Goal: Task Accomplishment & Management: Complete application form

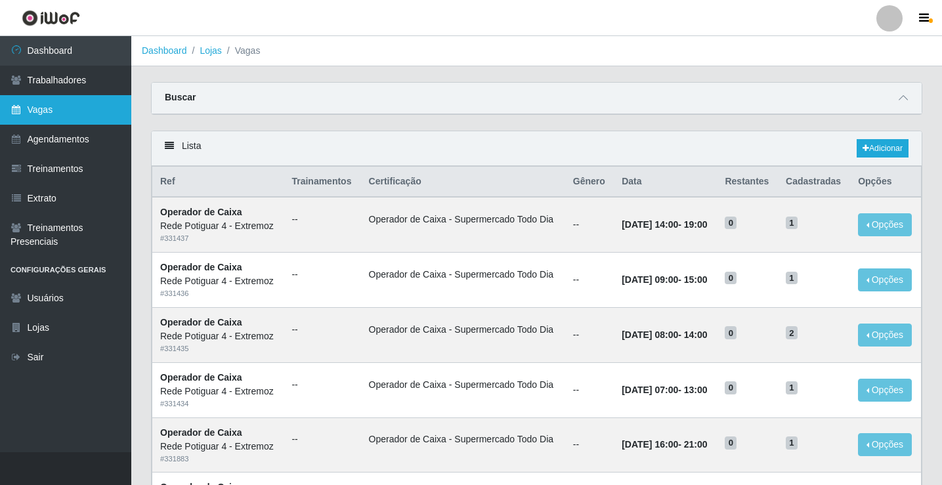
click at [48, 99] on link "Vagas" at bounding box center [65, 110] width 131 height 30
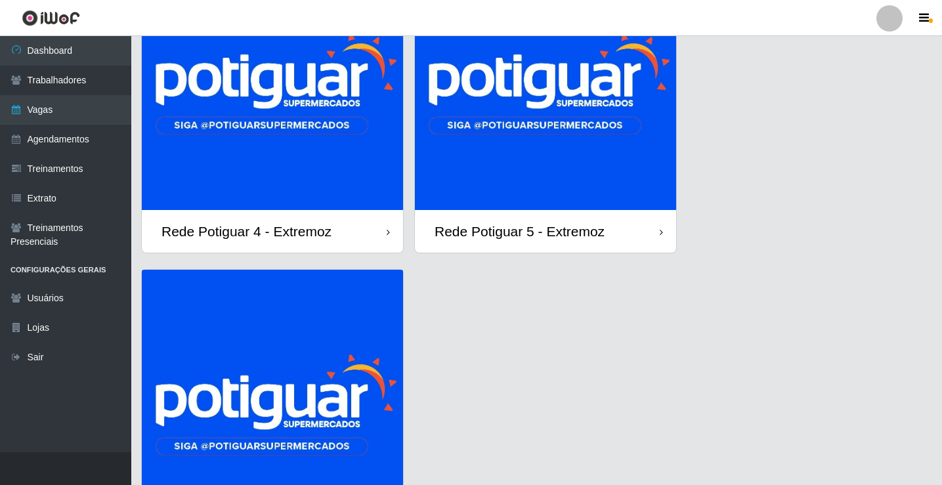
scroll to position [263, 0]
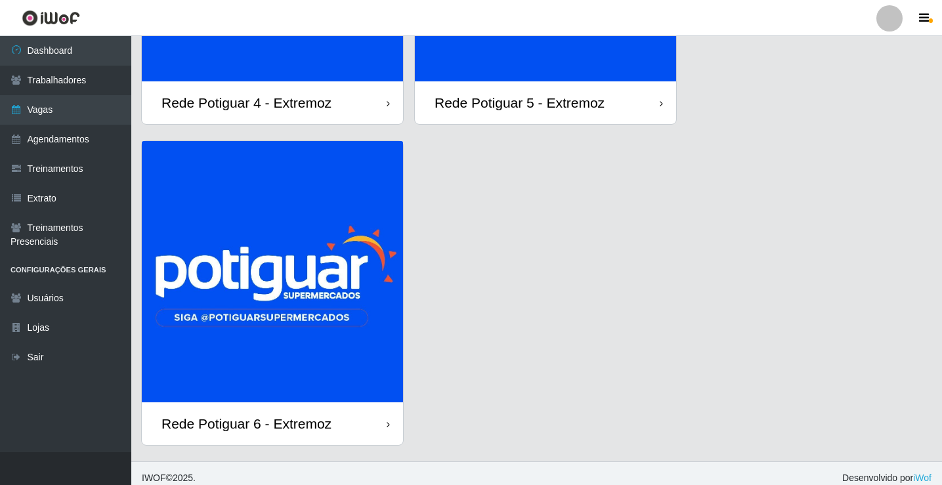
click at [290, 321] on img at bounding box center [272, 271] width 261 height 261
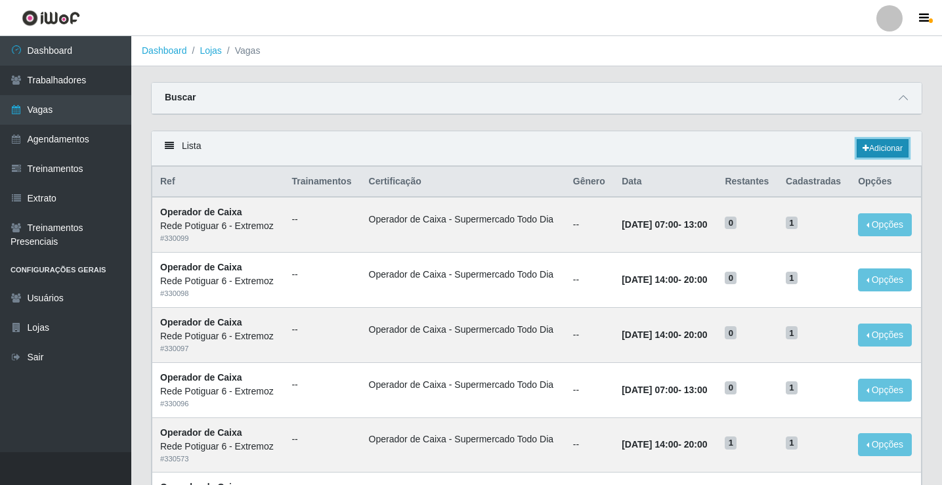
click at [883, 144] on link "Adicionar" at bounding box center [882, 148] width 52 height 18
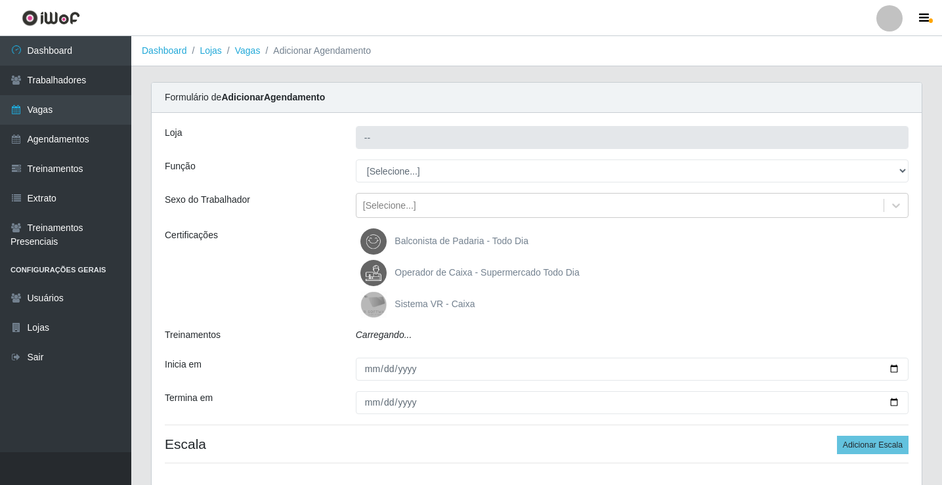
type input "Rede Potiguar 6 - Extremoz"
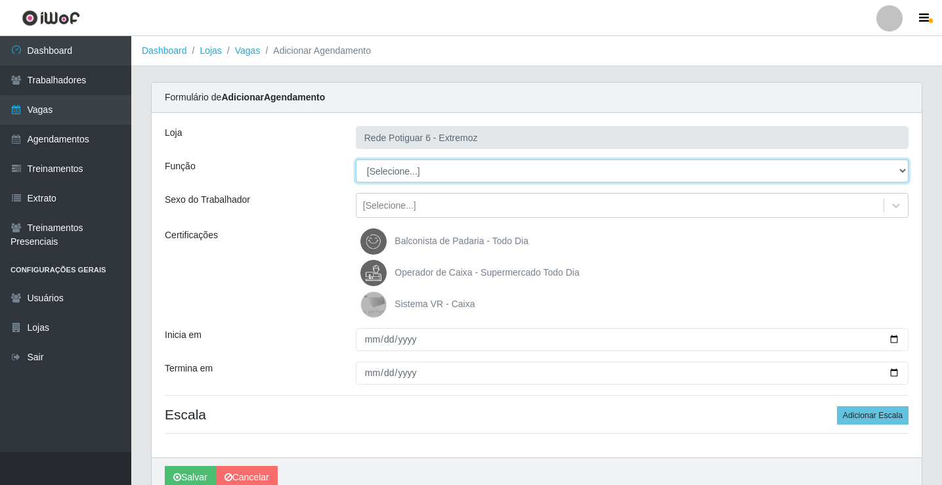
click at [383, 173] on select "[Selecione...] ASG Balconista Embalador Operador de Caixa Operador de Caixa + O…" at bounding box center [632, 170] width 553 height 23
select select "22"
click at [356, 159] on select "[Selecione...] ASG Balconista Embalador Operador de Caixa Operador de Caixa + O…" at bounding box center [632, 170] width 553 height 23
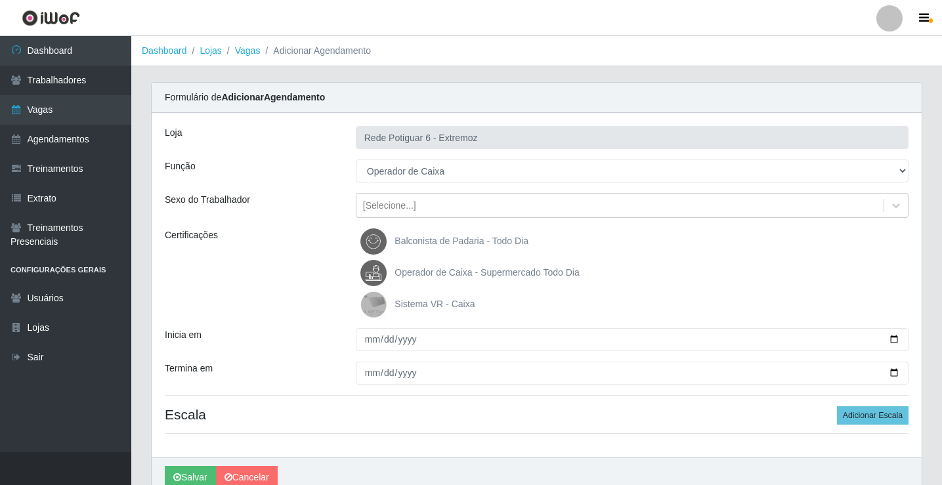
click at [441, 267] on span "Operador de Caixa - Supermercado Todo Dia" at bounding box center [486, 272] width 184 height 11
click at [0, 0] on input "Operador de Caixa - Supermercado Todo Dia" at bounding box center [0, 0] width 0 height 0
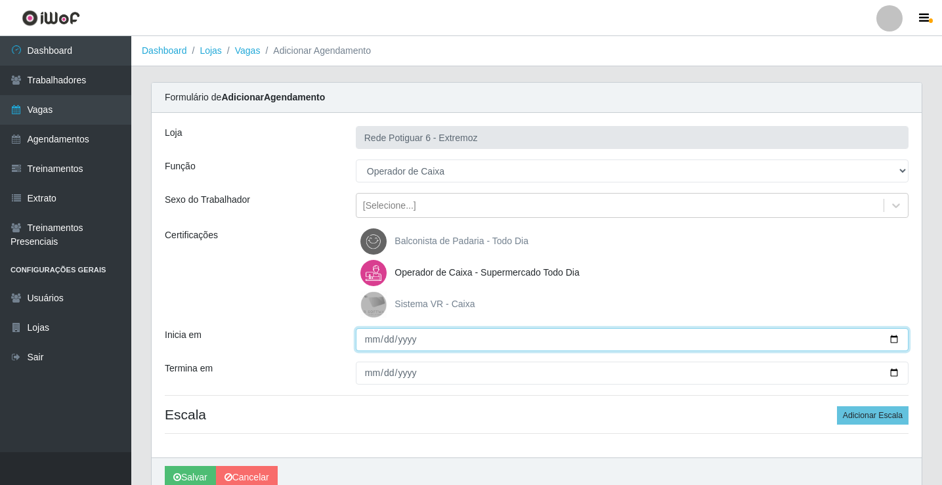
click at [364, 339] on input "Inicia em" at bounding box center [632, 339] width 553 height 23
type input "[DATE]"
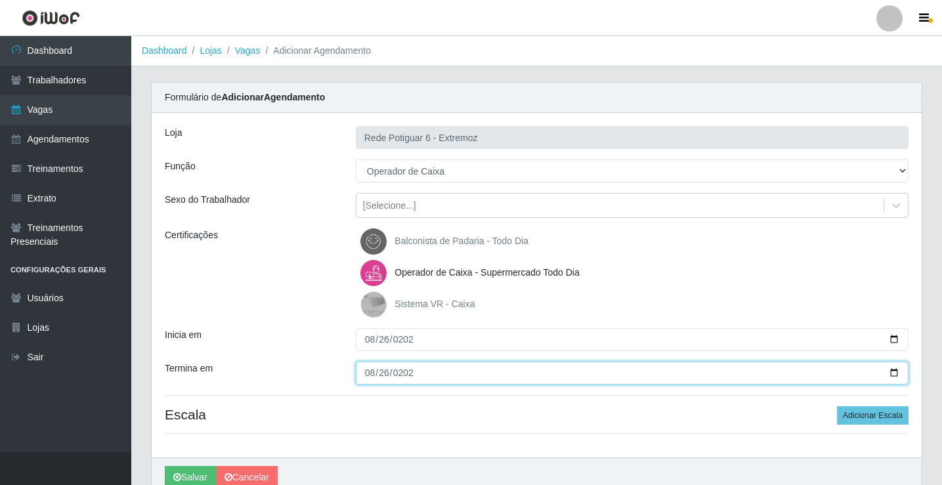
type input "[DATE]"
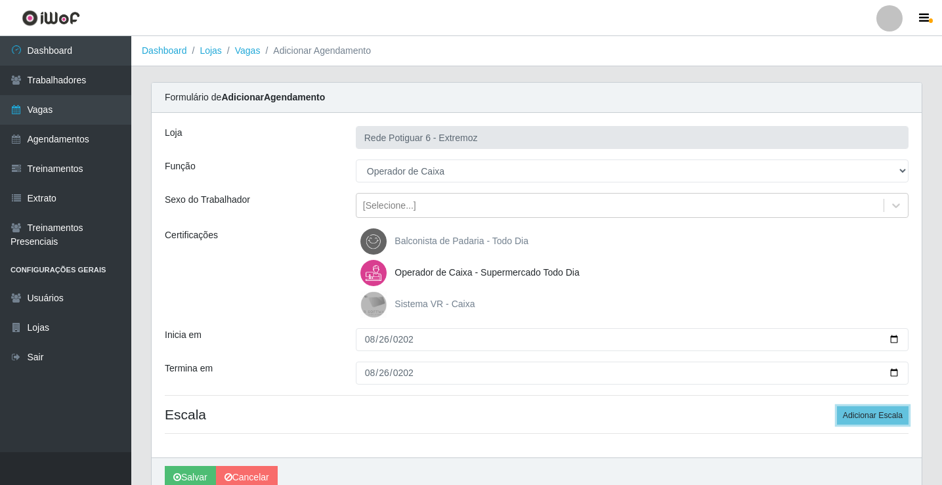
click at [837, 406] on button "Adicionar Escala" at bounding box center [873, 415] width 72 height 18
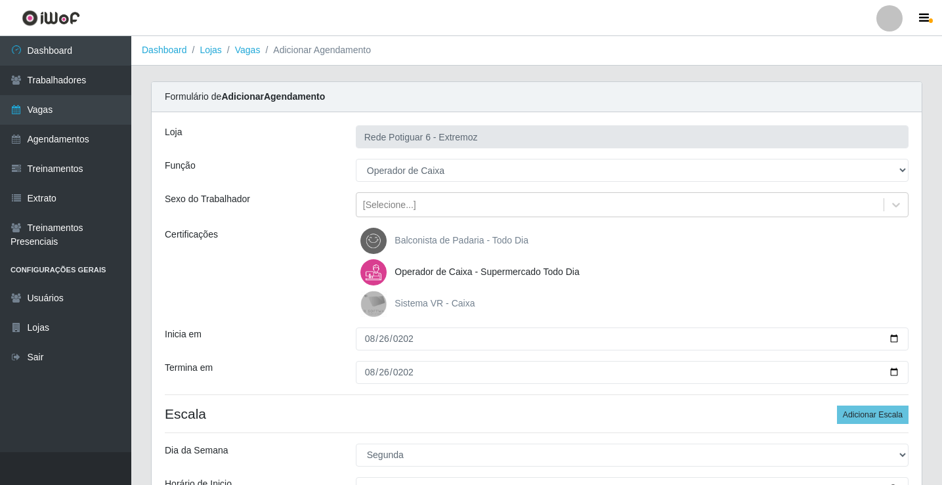
scroll to position [197, 0]
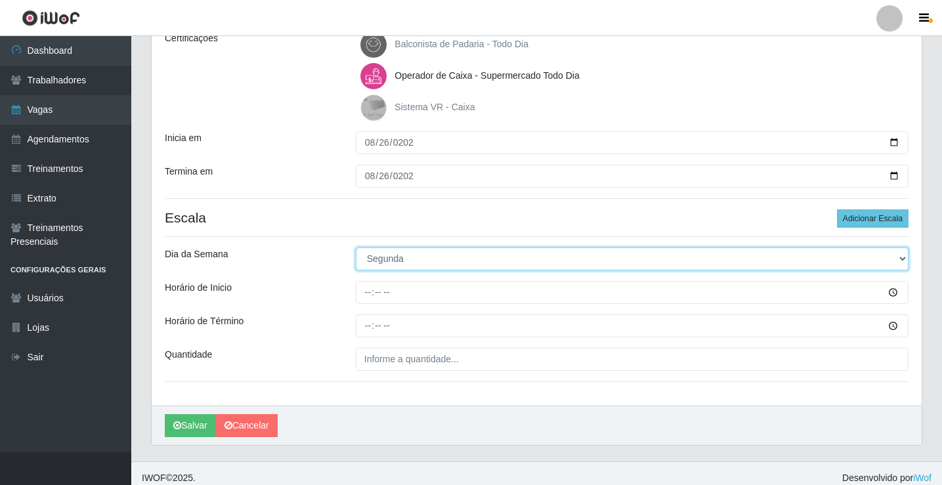
click at [394, 257] on select "[Selecione...] Segunda Terça Quarta Quinta Sexta Sábado Domingo" at bounding box center [632, 258] width 553 height 23
select select "2"
click at [356, 247] on select "[Selecione...] Segunda Terça Quarta Quinta Sexta Sábado Domingo" at bounding box center [632, 258] width 553 height 23
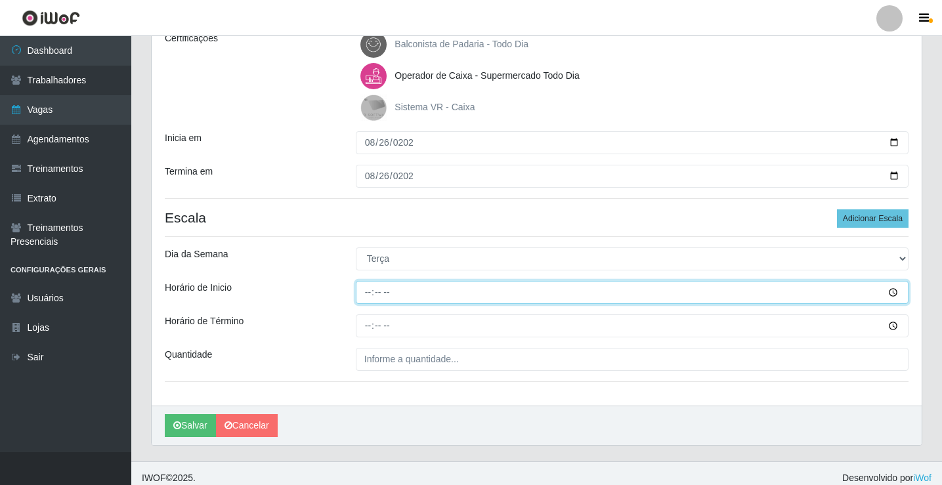
click at [362, 295] on input "Horário de Inicio" at bounding box center [632, 292] width 553 height 23
type input "07:00"
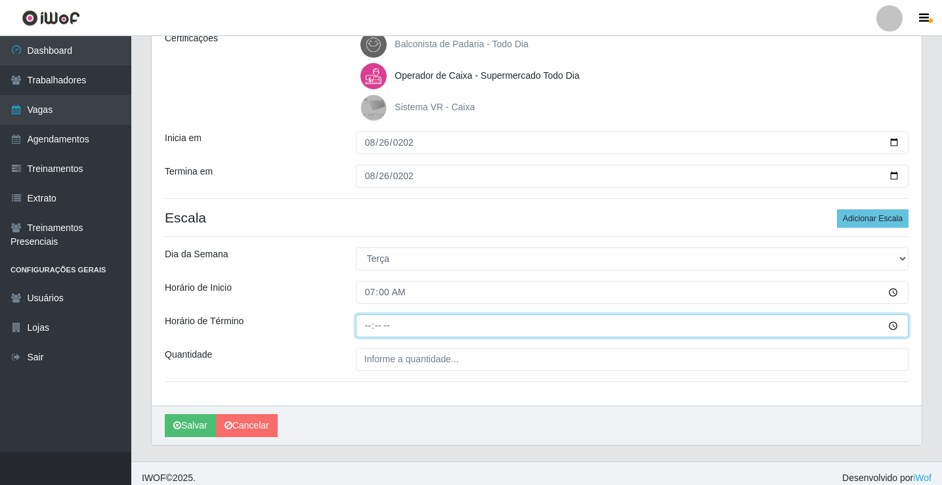
type input "13:00"
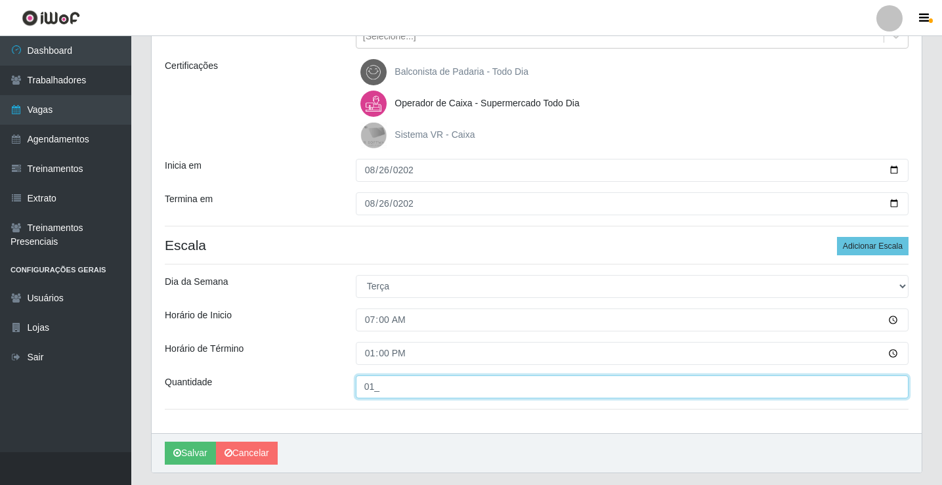
scroll to position [206, 0]
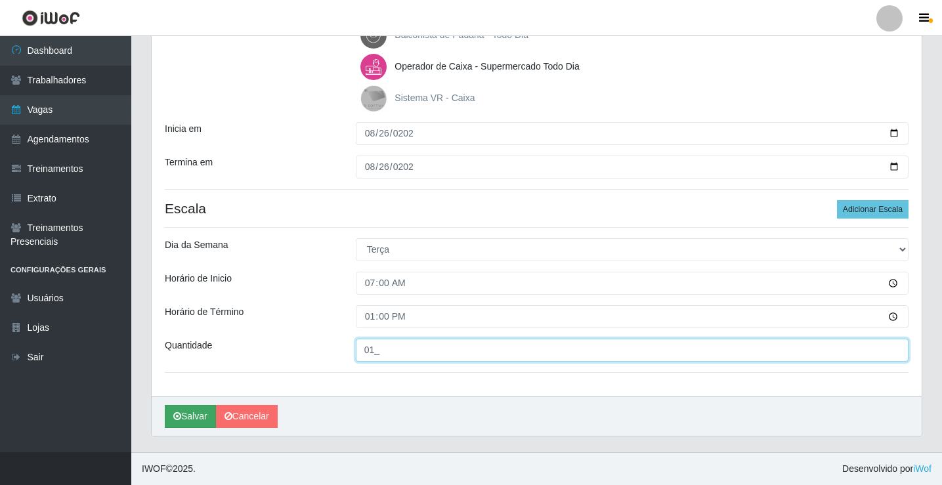
type input "01_"
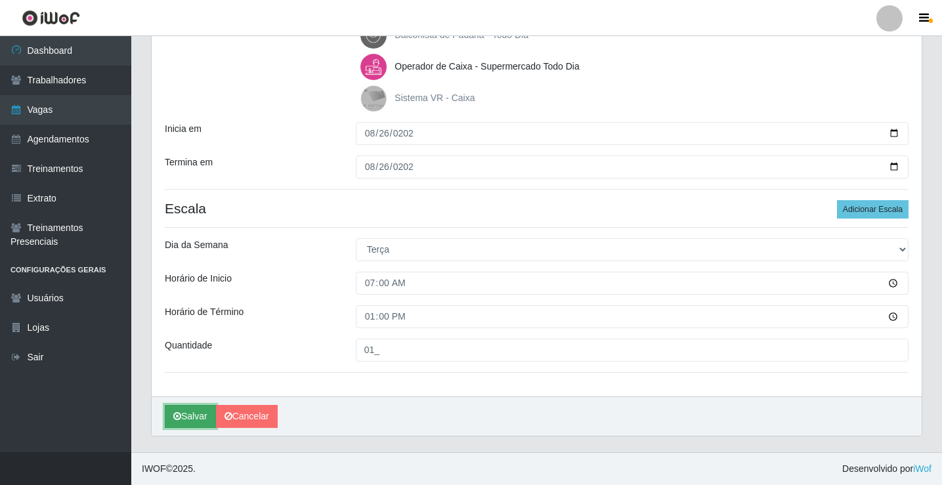
click at [186, 419] on button "Salvar" at bounding box center [190, 416] width 51 height 23
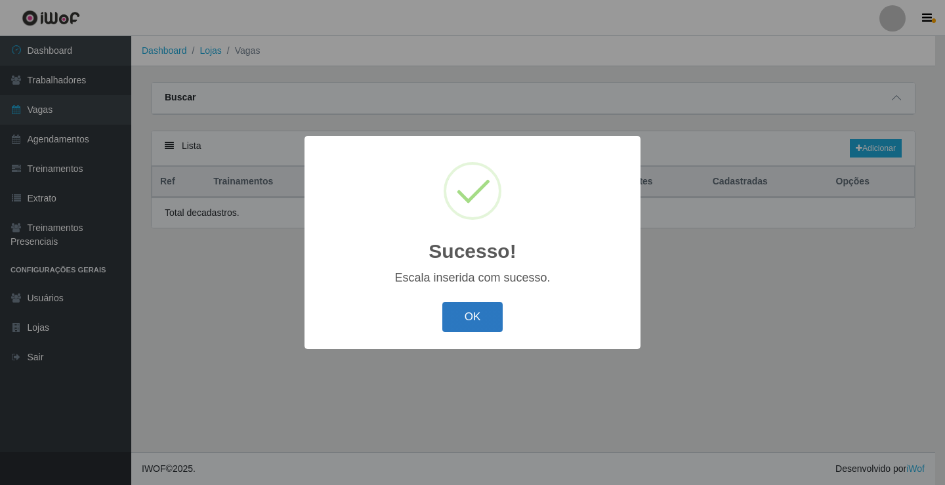
click at [474, 322] on button "OK" at bounding box center [472, 317] width 61 height 31
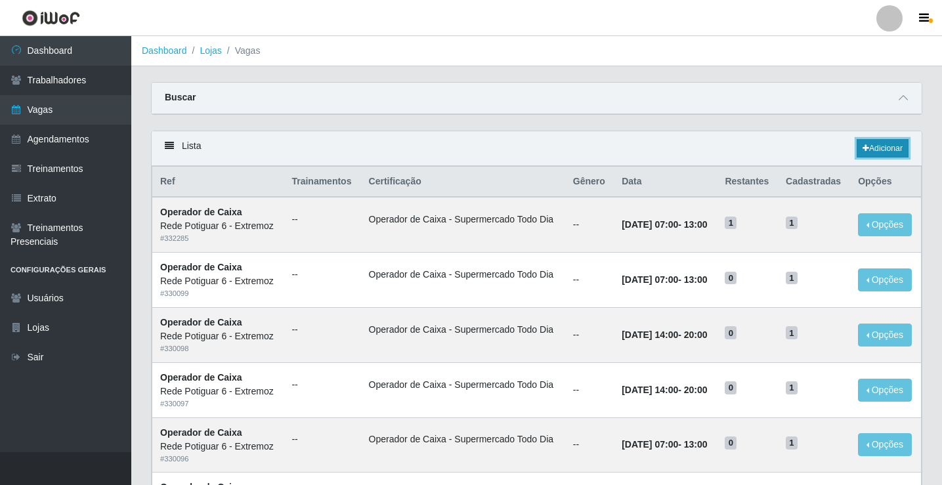
click at [879, 148] on link "Adicionar" at bounding box center [882, 148] width 52 height 18
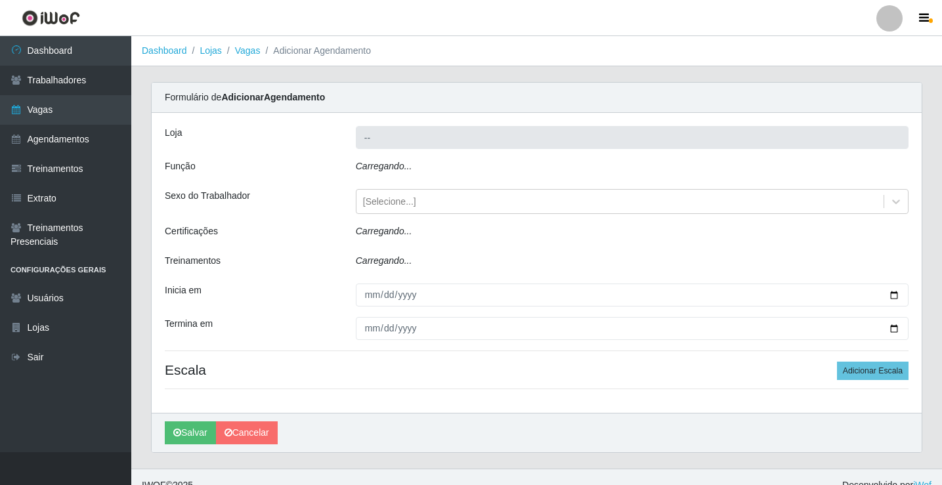
type input "Rede Potiguar 6 - Extremoz"
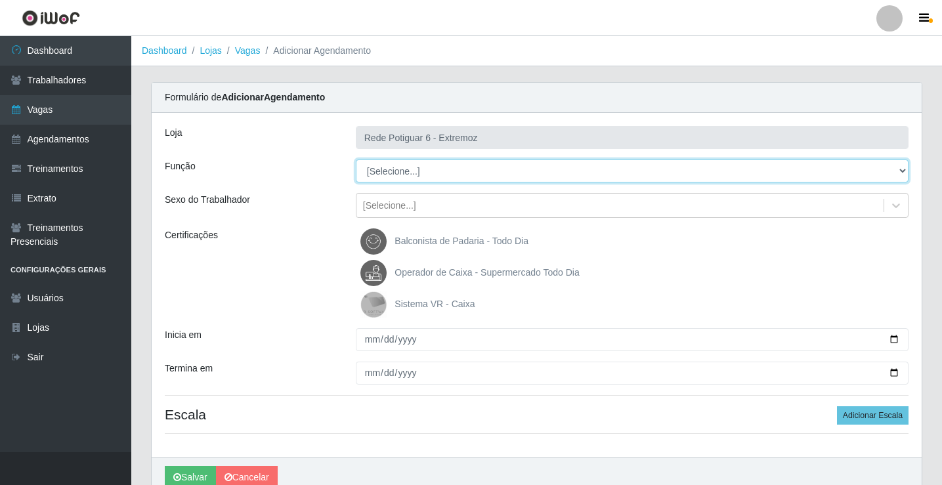
drag, startPoint x: 385, startPoint y: 170, endPoint x: 393, endPoint y: 180, distance: 13.0
click at [385, 170] on select "[Selecione...] ASG Balconista Embalador Operador de Caixa Operador de Caixa + O…" at bounding box center [632, 170] width 553 height 23
select select "22"
click at [356, 159] on select "[Selecione...] ASG Balconista Embalador Operador de Caixa Operador de Caixa + O…" at bounding box center [632, 170] width 553 height 23
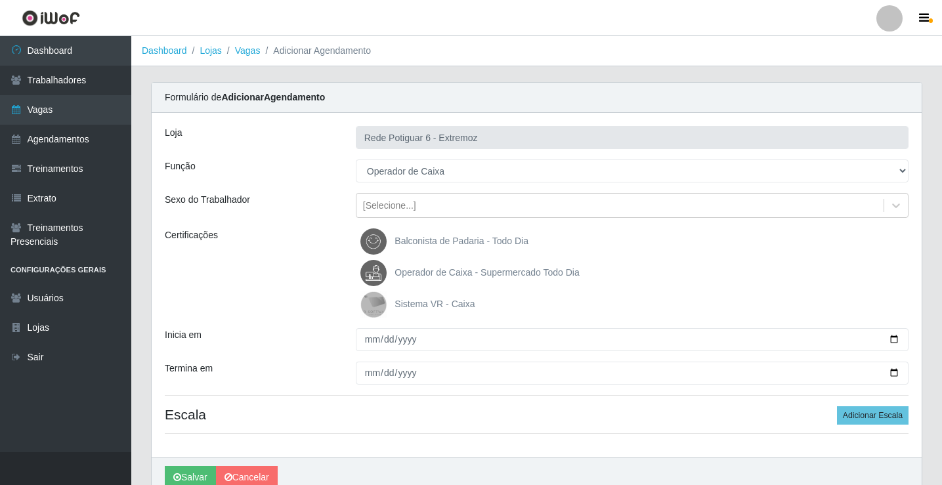
click at [427, 267] on span "Operador de Caixa - Supermercado Todo Dia" at bounding box center [486, 272] width 184 height 11
click at [0, 0] on input "Operador de Caixa - Supermercado Todo Dia" at bounding box center [0, 0] width 0 height 0
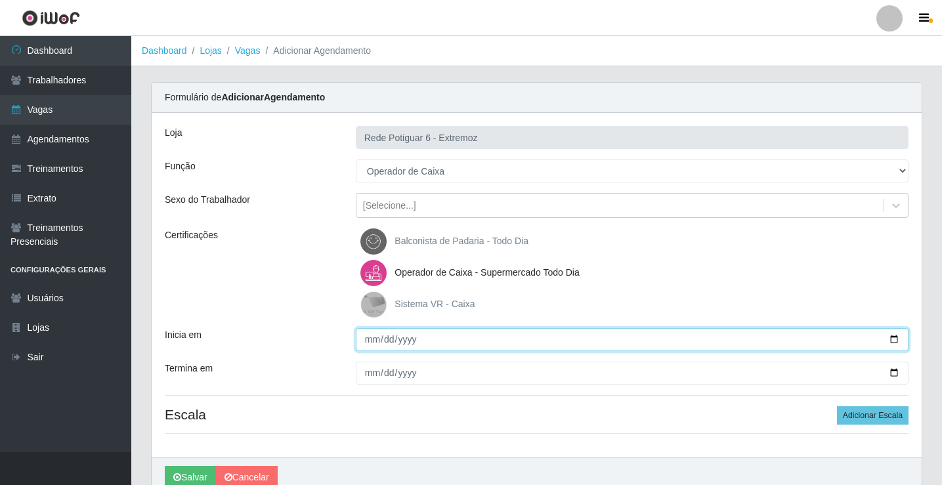
click at [375, 337] on input "Inicia em" at bounding box center [632, 339] width 553 height 23
type input "[DATE]"
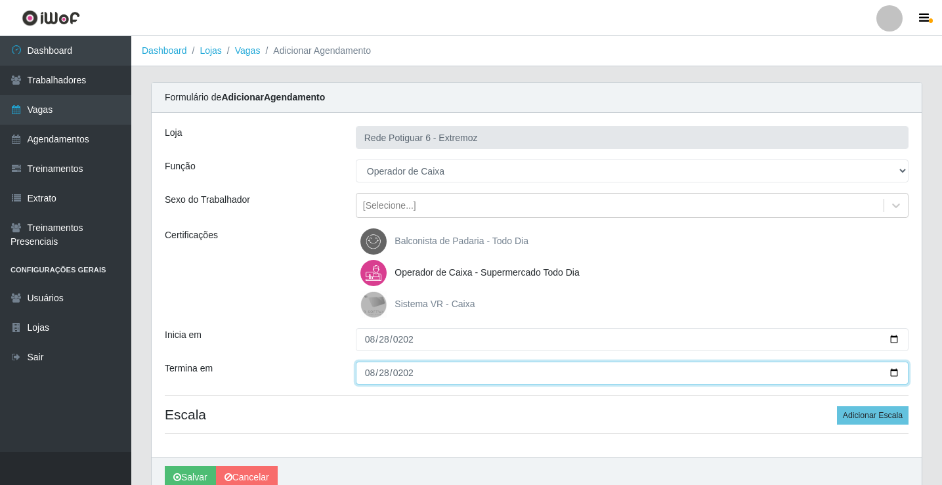
type input "[DATE]"
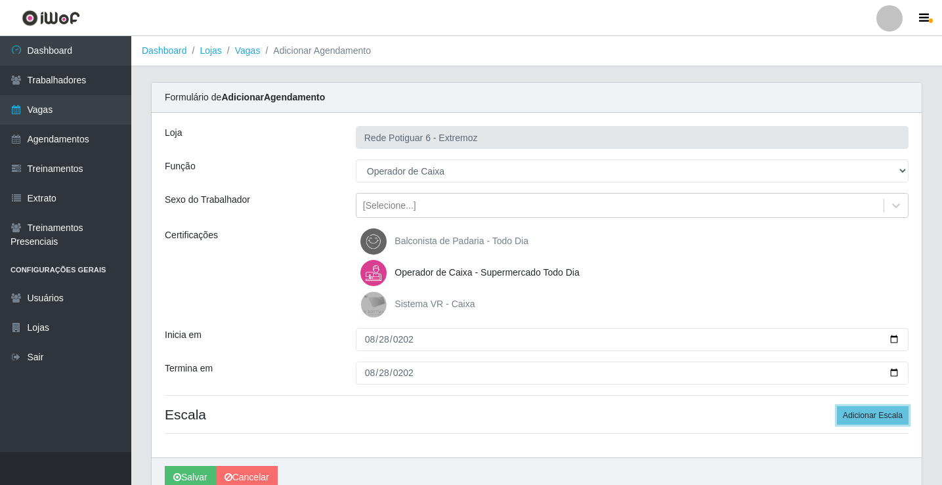
click at [837, 406] on button "Adicionar Escala" at bounding box center [873, 415] width 72 height 18
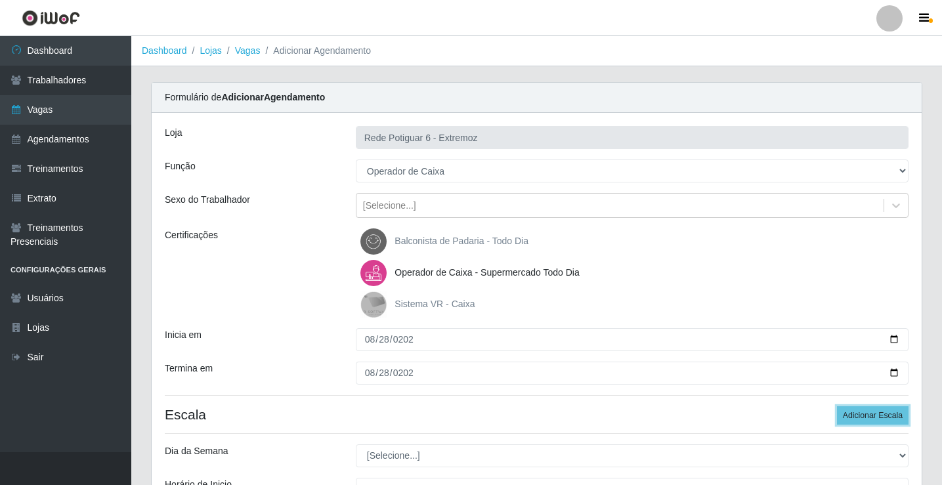
click at [837, 406] on button "Adicionar Escala" at bounding box center [873, 415] width 72 height 18
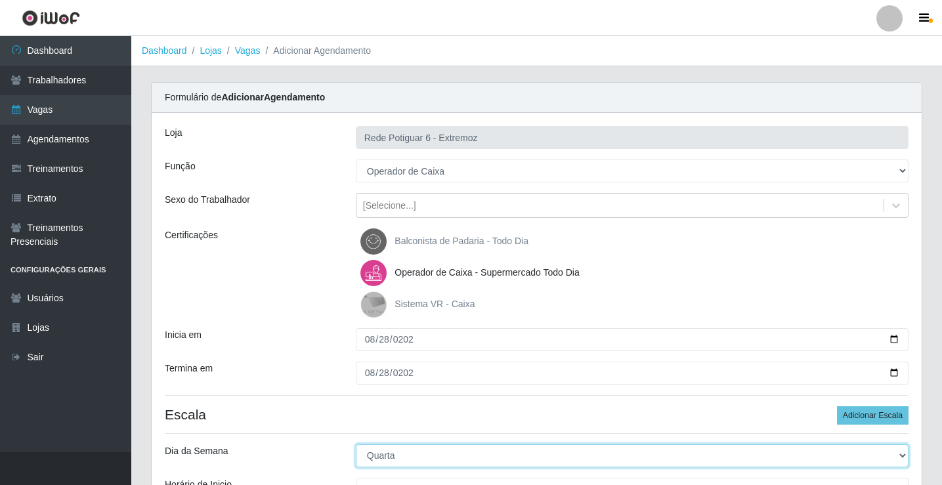
select select "4"
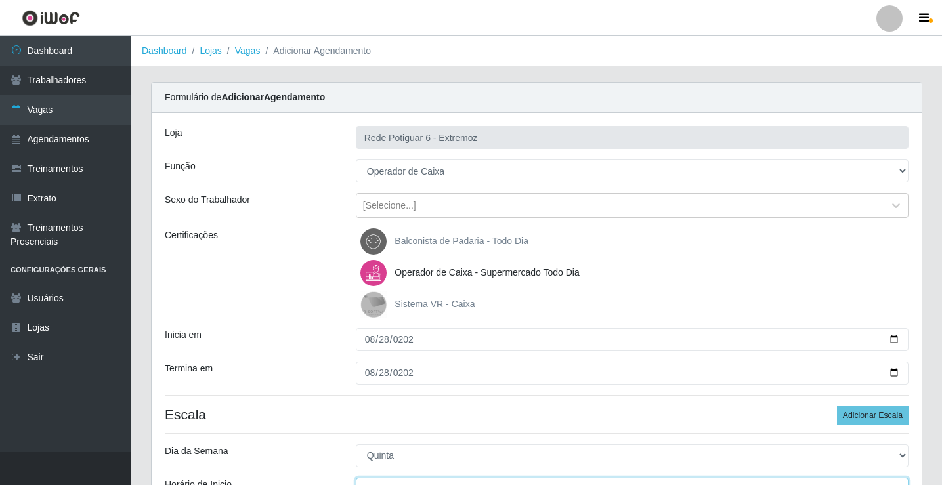
scroll to position [16, 0]
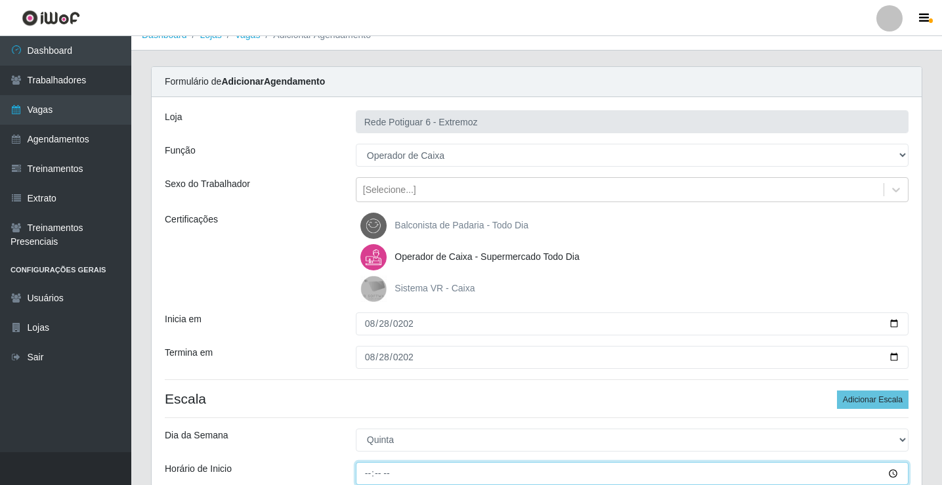
type input "07:00"
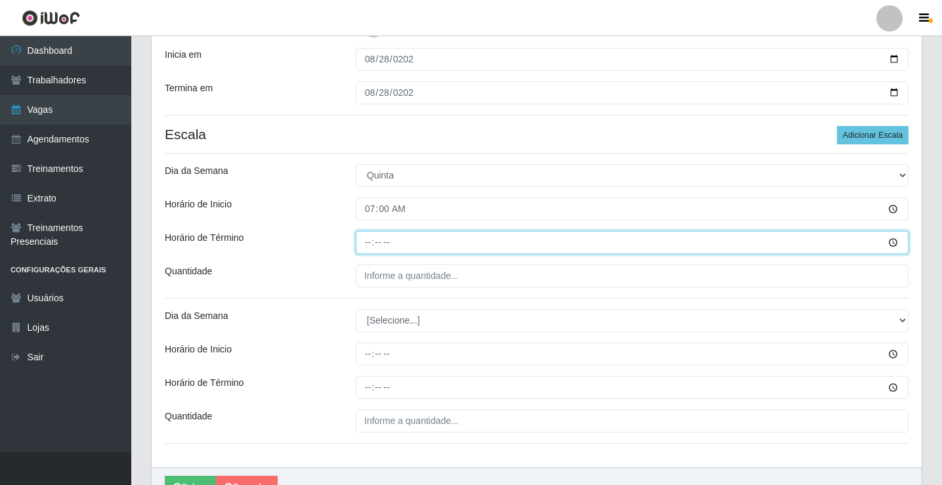
type input "13:00"
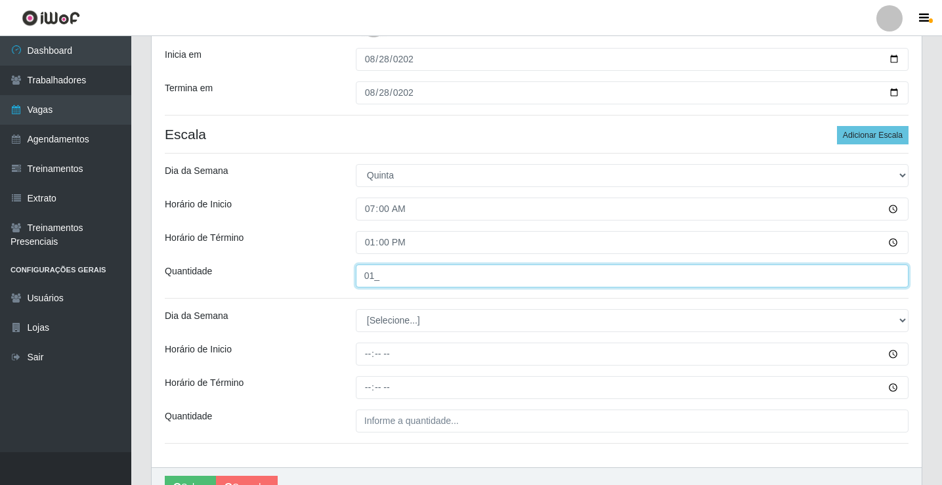
type input "01_"
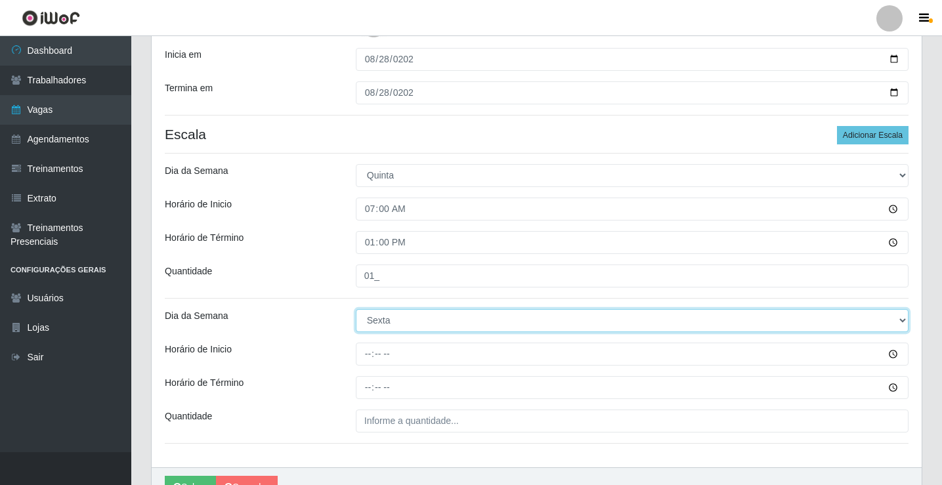
select select "4"
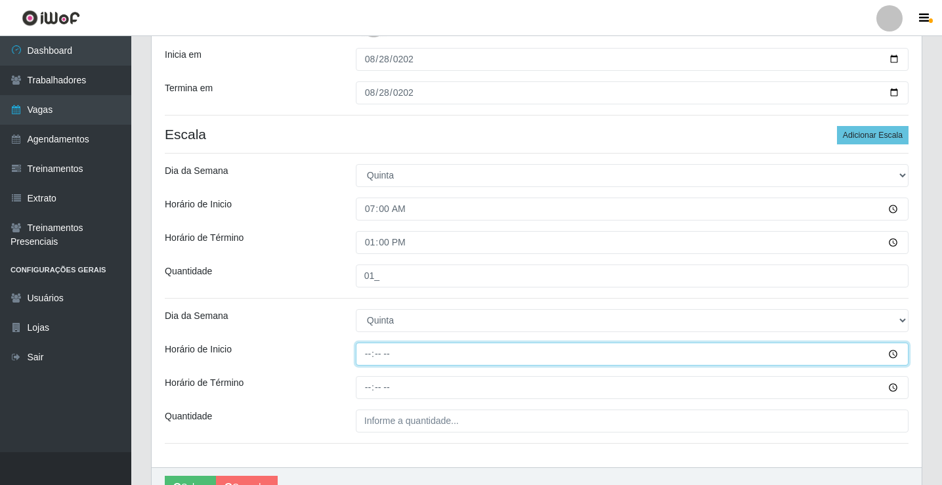
type input "14:00"
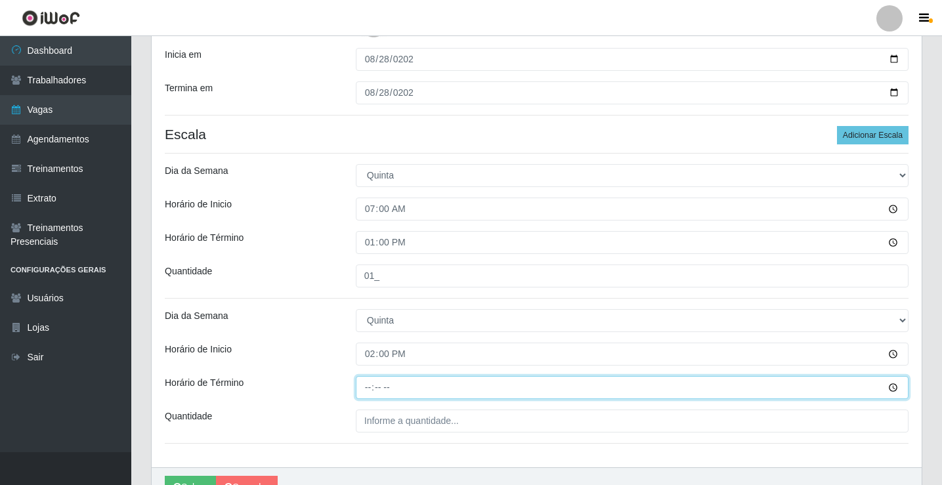
type input "20:00"
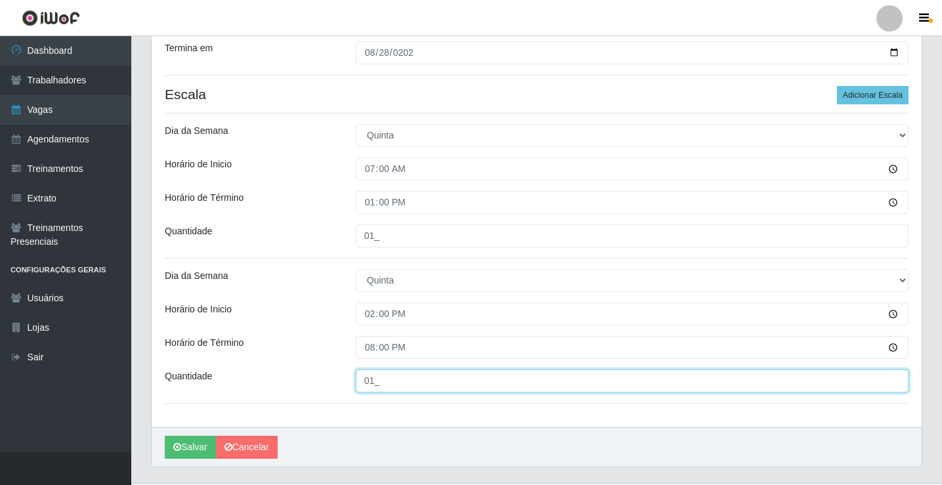
scroll to position [351, 0]
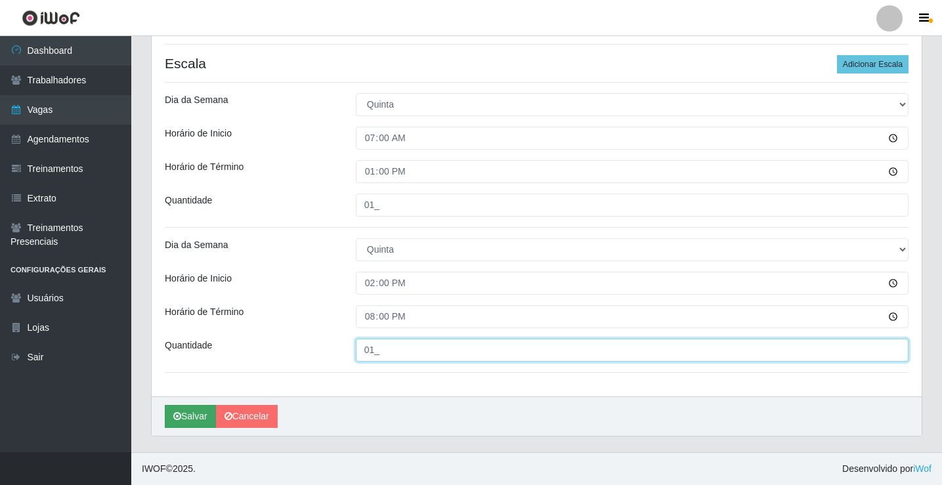
type input "01_"
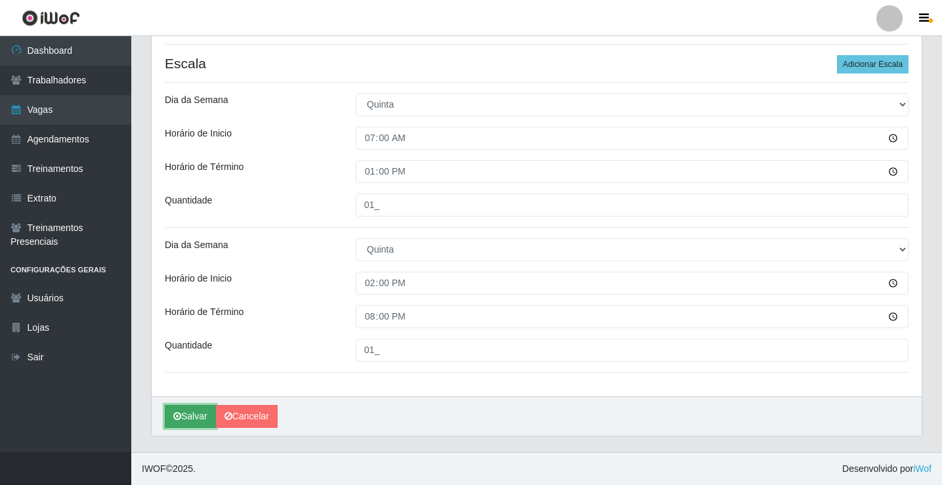
click at [203, 410] on button "Salvar" at bounding box center [190, 416] width 51 height 23
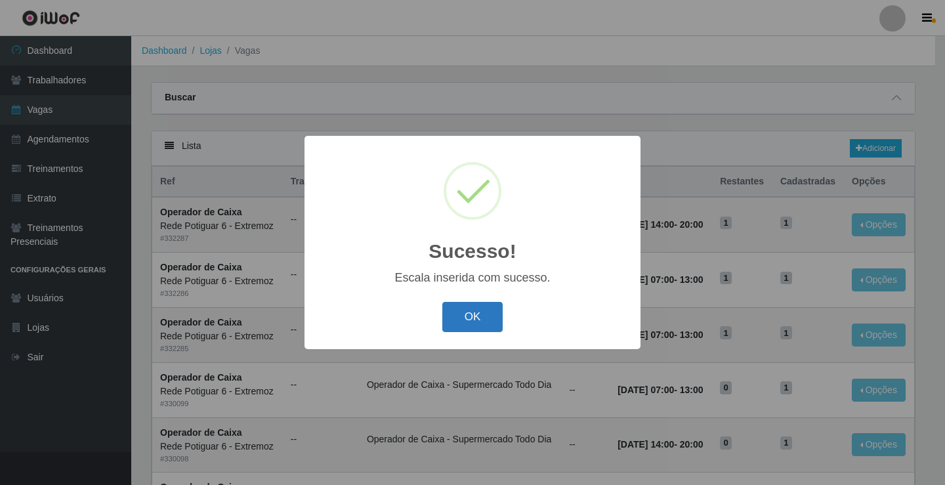
click at [484, 322] on button "OK" at bounding box center [472, 317] width 61 height 31
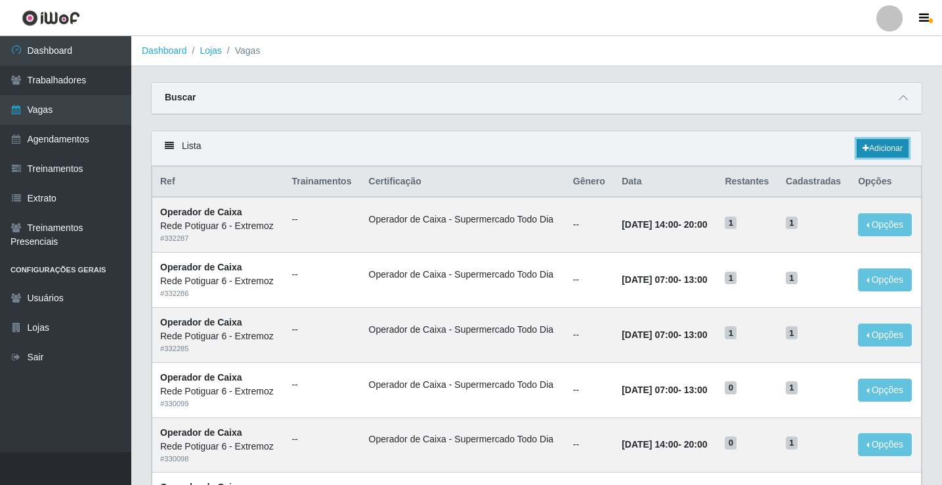
click at [877, 148] on link "Adicionar" at bounding box center [882, 148] width 52 height 18
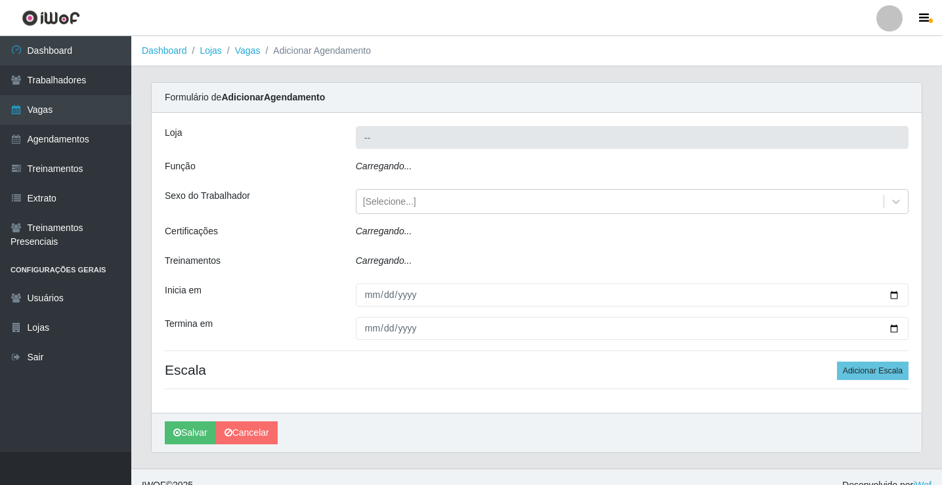
type input "Rede Potiguar 6 - Extremoz"
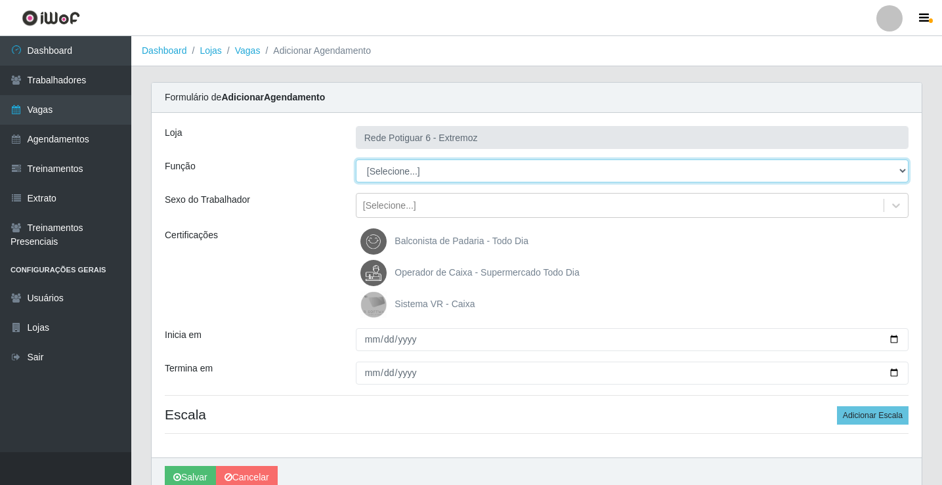
click at [418, 175] on select "[Selecione...] ASG Balconista Embalador Operador de Caixa Operador de Caixa + O…" at bounding box center [632, 170] width 553 height 23
select select "22"
click at [356, 159] on select "[Selecione...] ASG Balconista Embalador Operador de Caixa Operador de Caixa + O…" at bounding box center [632, 170] width 553 height 23
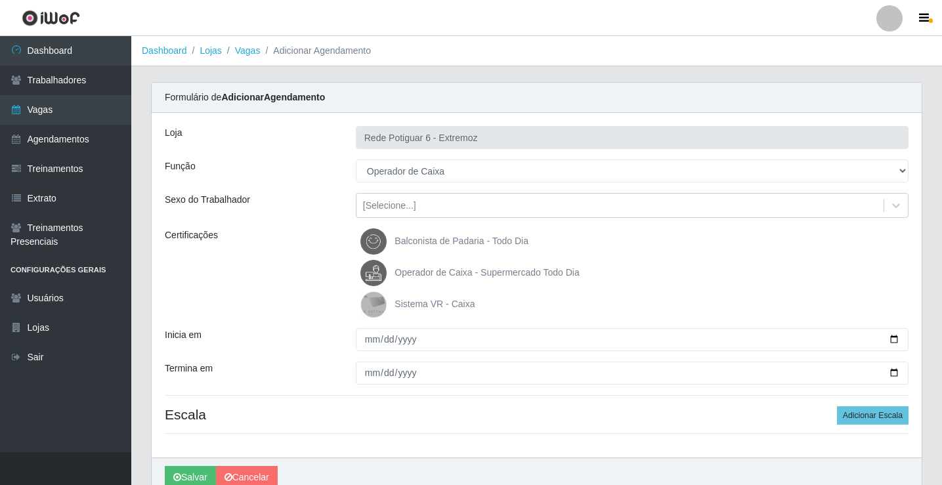
click at [433, 269] on span "Operador de Caixa - Supermercado Todo Dia" at bounding box center [486, 272] width 184 height 11
click at [0, 0] on input "Operador de Caixa - Supermercado Todo Dia" at bounding box center [0, 0] width 0 height 0
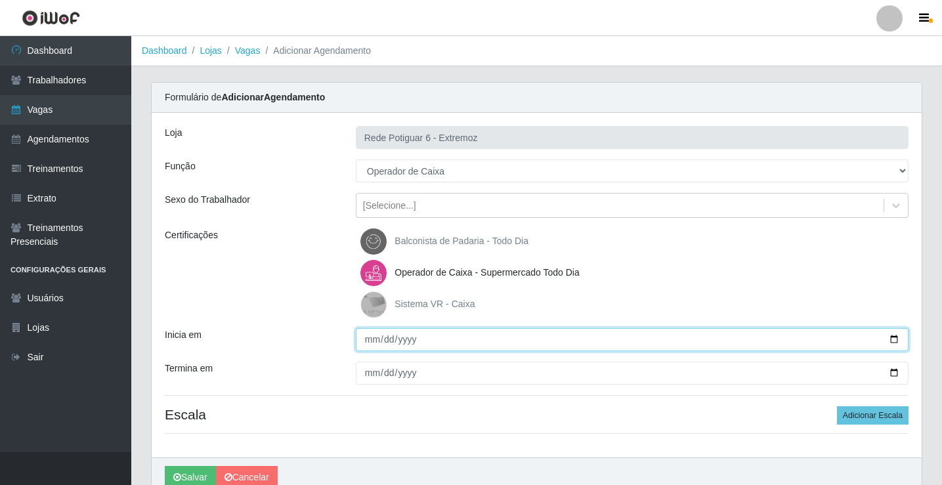
click at [375, 341] on input "Inicia em" at bounding box center [632, 339] width 553 height 23
type input "[DATE]"
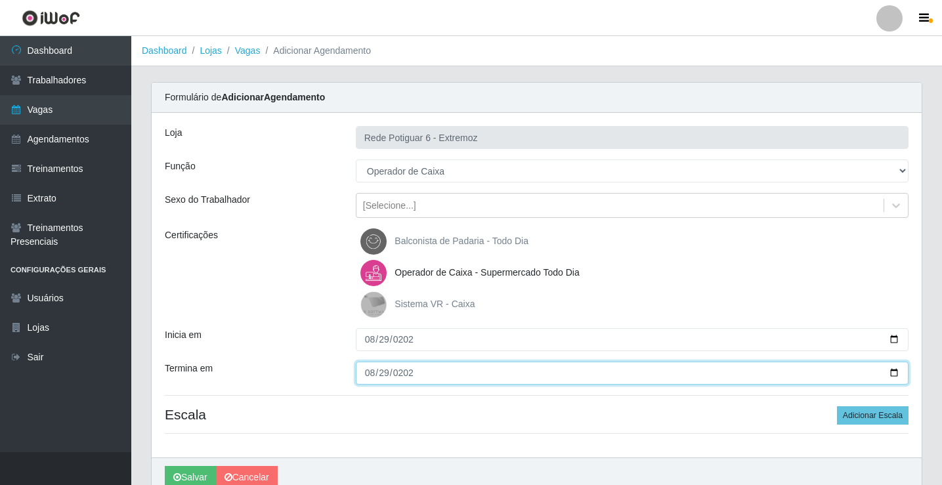
type input "[DATE]"
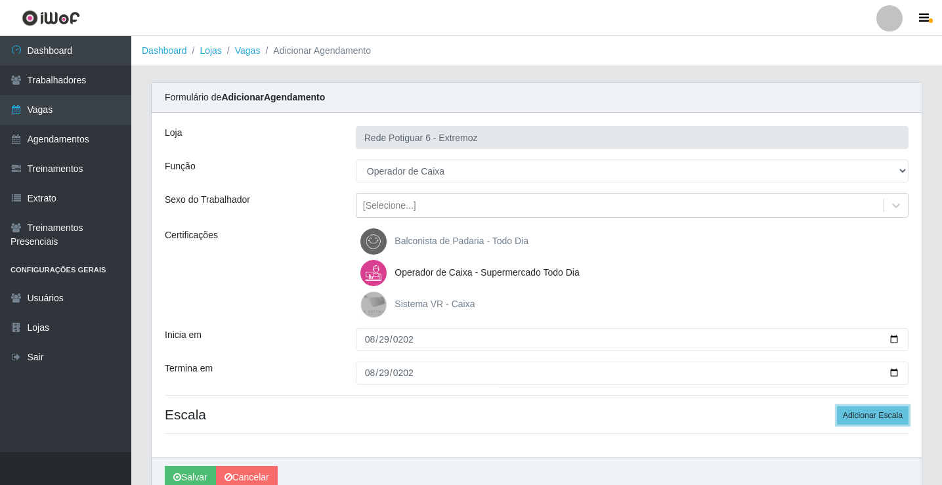
click at [837, 406] on button "Adicionar Escala" at bounding box center [873, 415] width 72 height 18
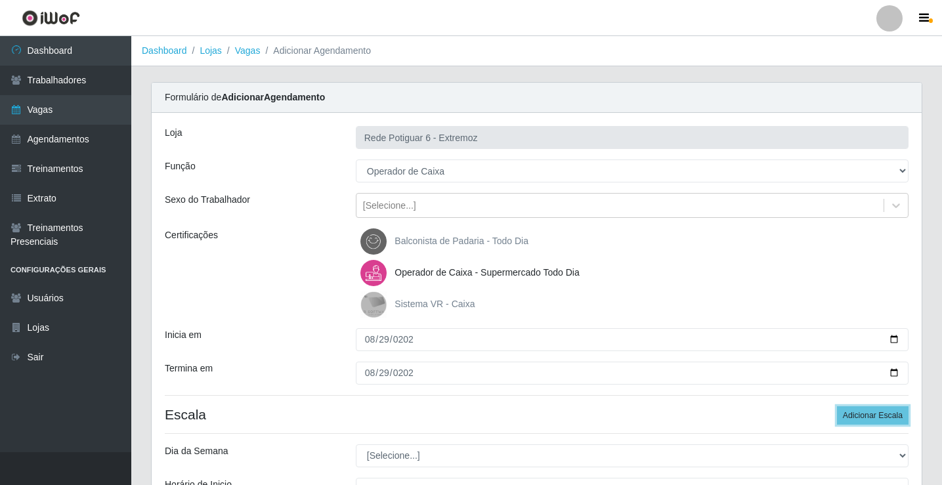
click at [837, 406] on button "Adicionar Escala" at bounding box center [873, 415] width 72 height 18
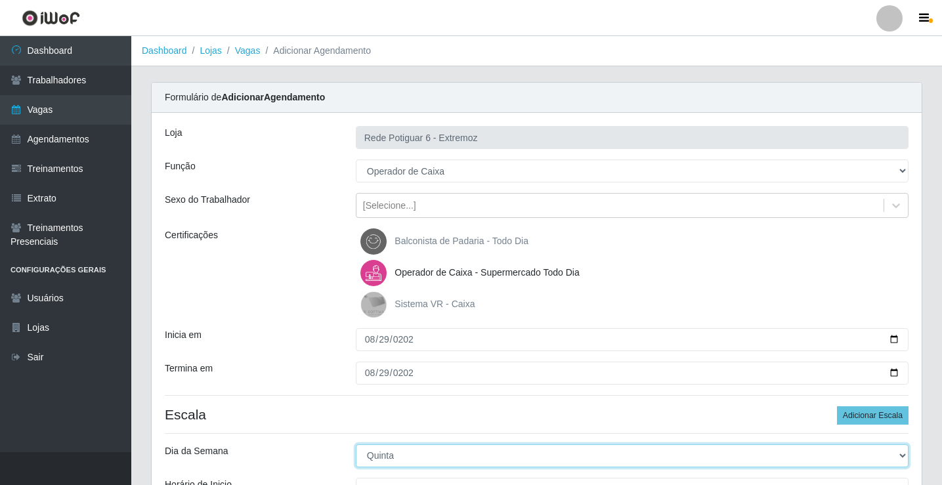
select select "5"
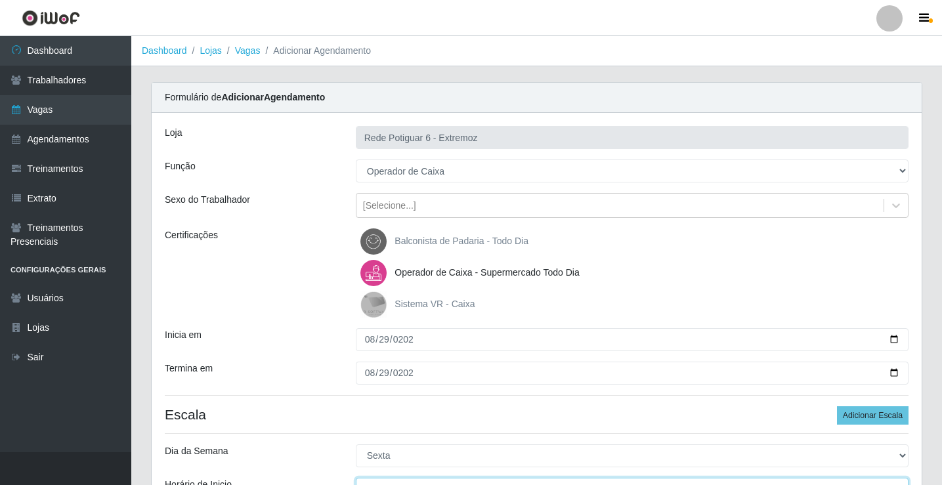
scroll to position [16, 0]
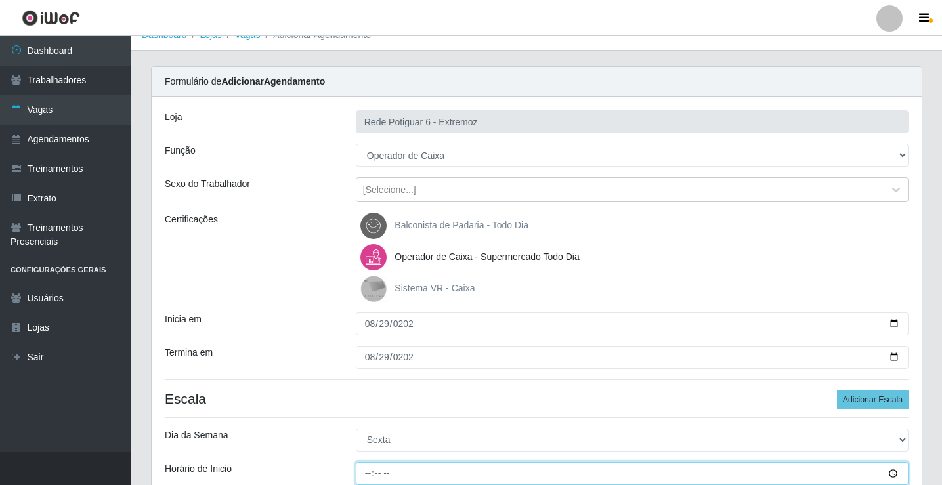
type input "07:00"
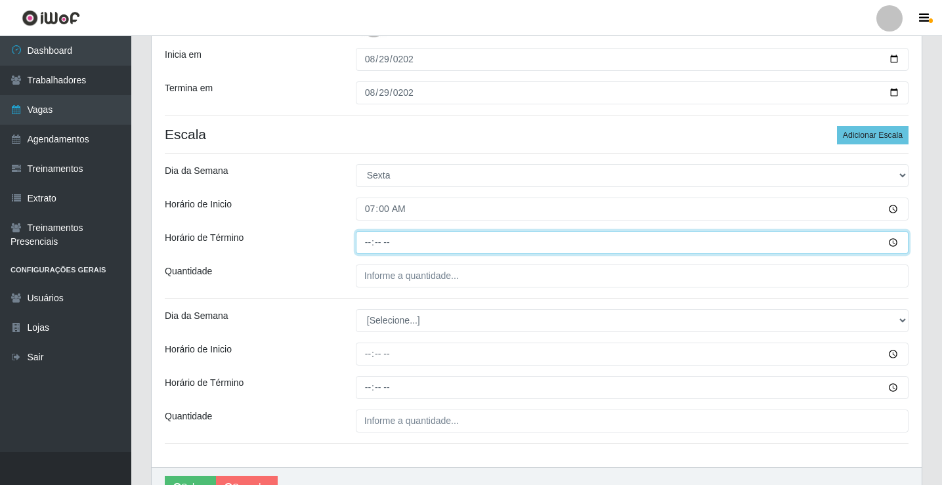
type input "13:00"
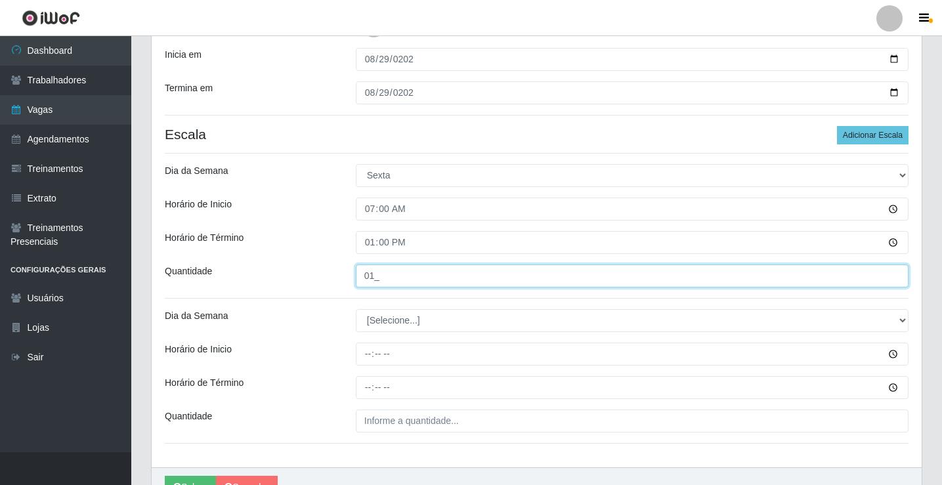
type input "01_"
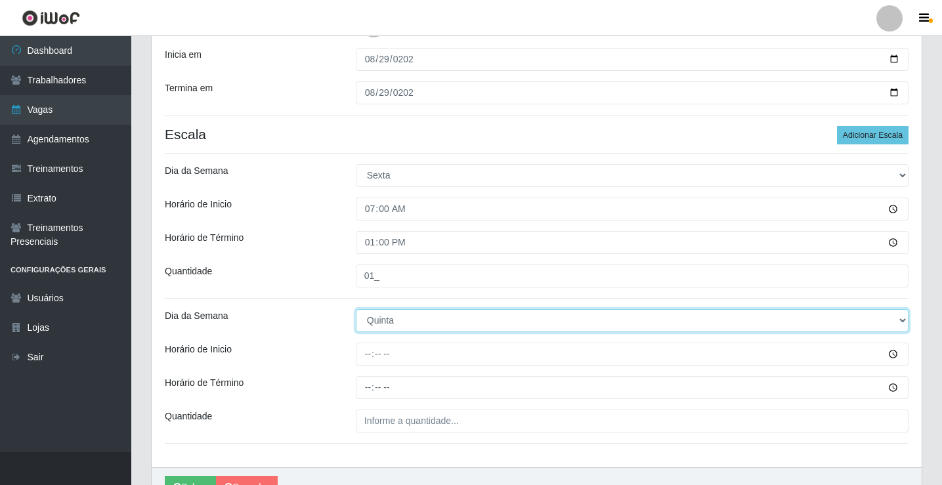
select select "5"
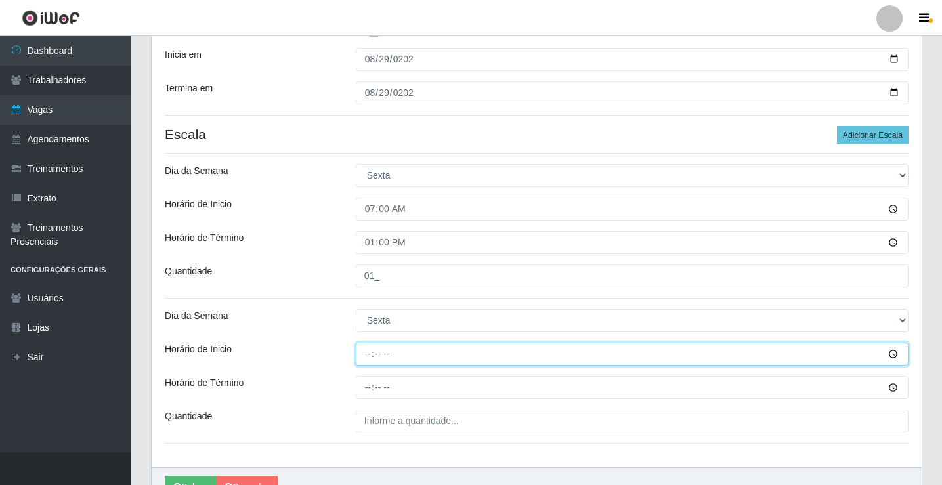
type input "14:00"
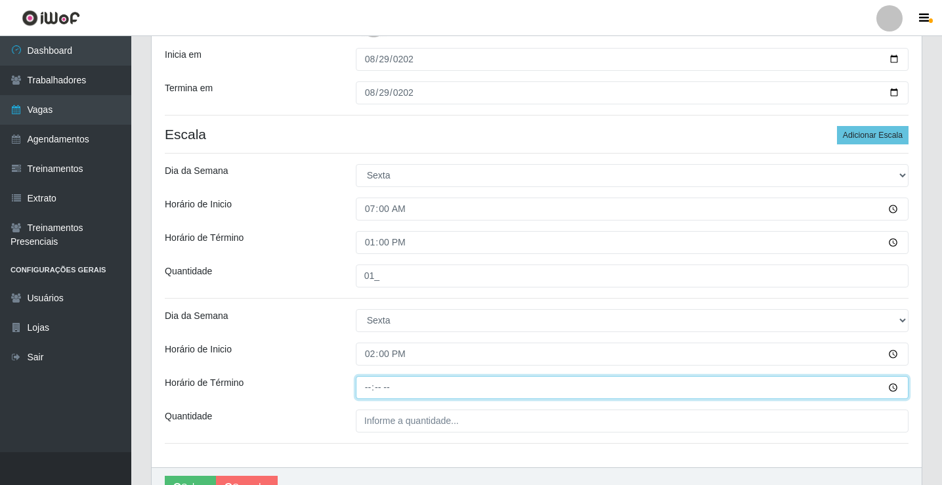
type input "20:00"
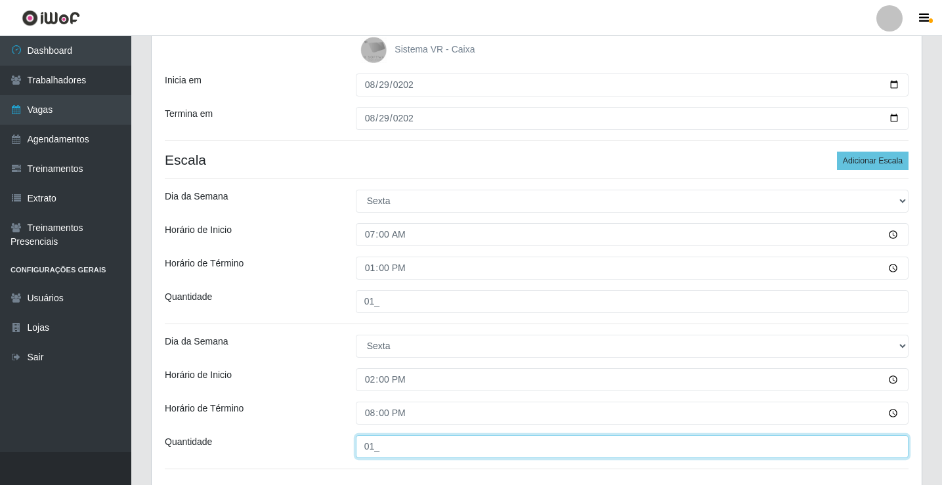
scroll to position [351, 0]
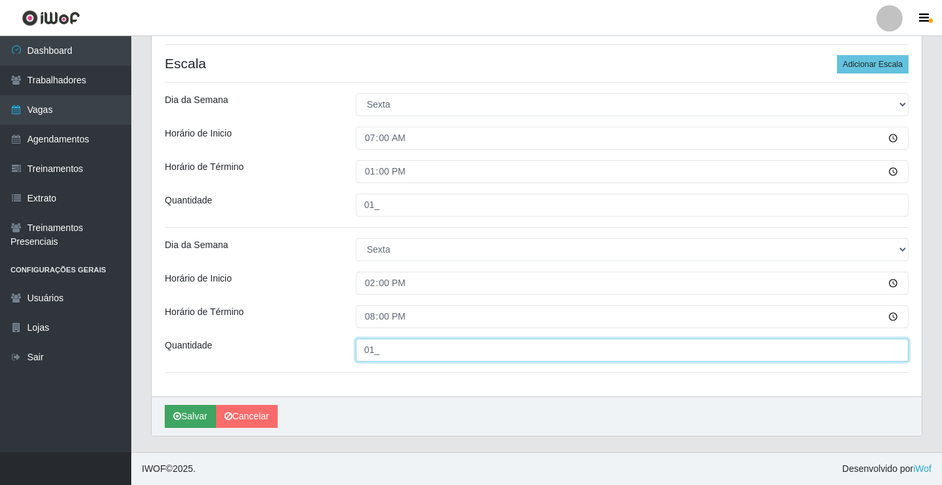
type input "01_"
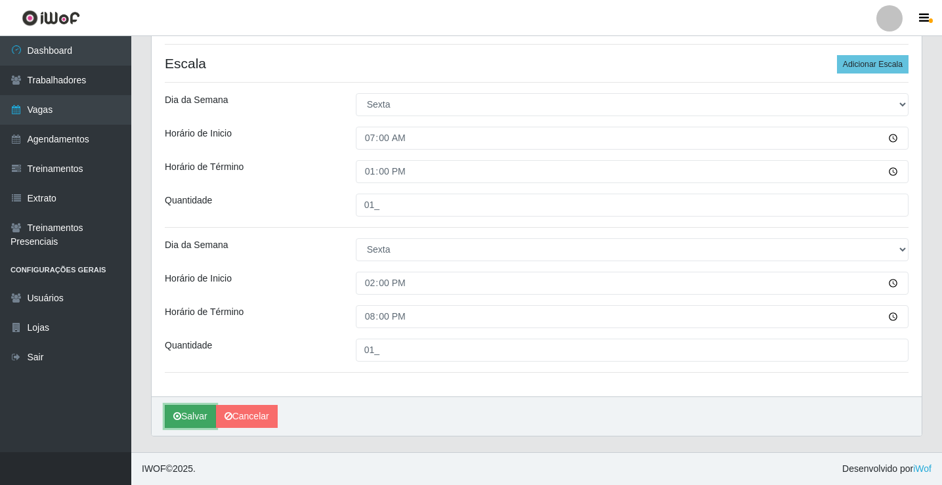
click at [190, 417] on button "Salvar" at bounding box center [190, 416] width 51 height 23
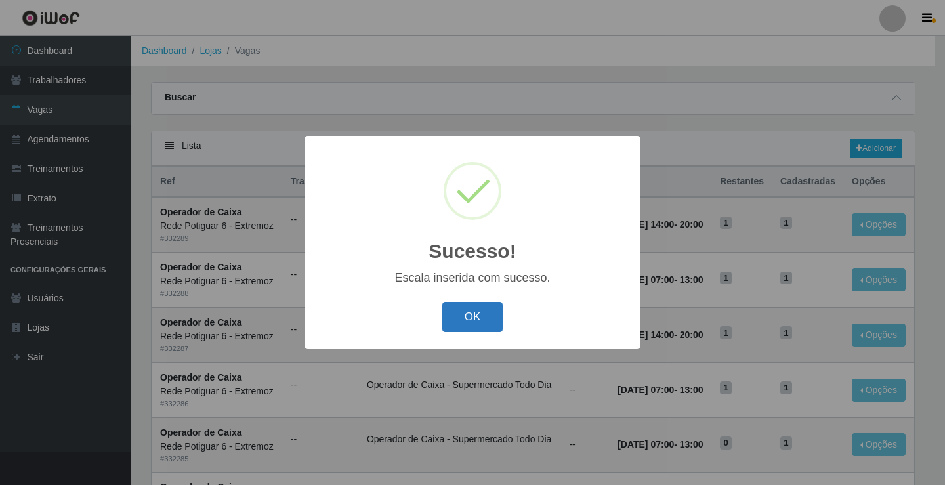
click at [487, 316] on button "OK" at bounding box center [472, 317] width 61 height 31
